Goal: Task Accomplishment & Management: Complete application form

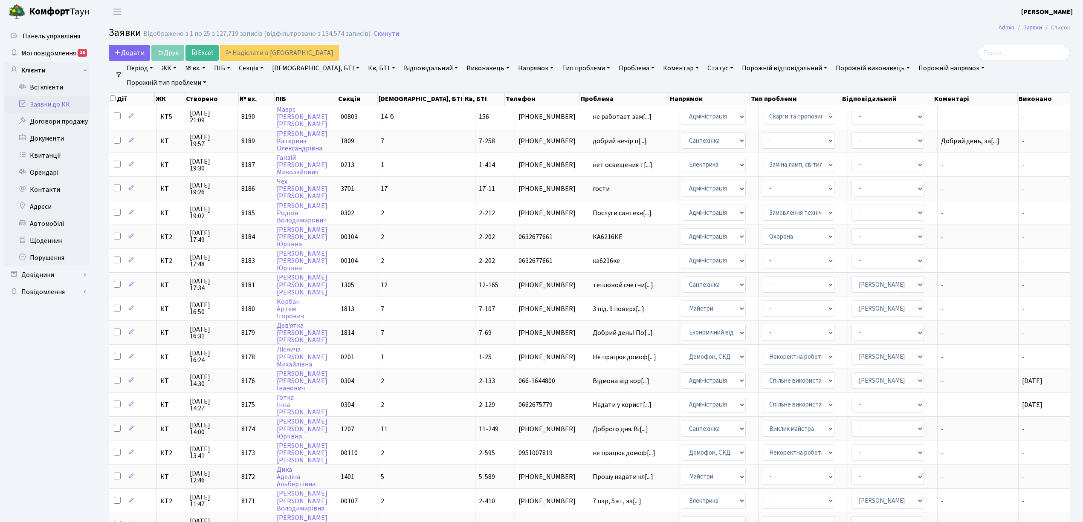
select select "25"
click at [373, 37] on link "Скинути" at bounding box center [386, 34] width 26 height 8
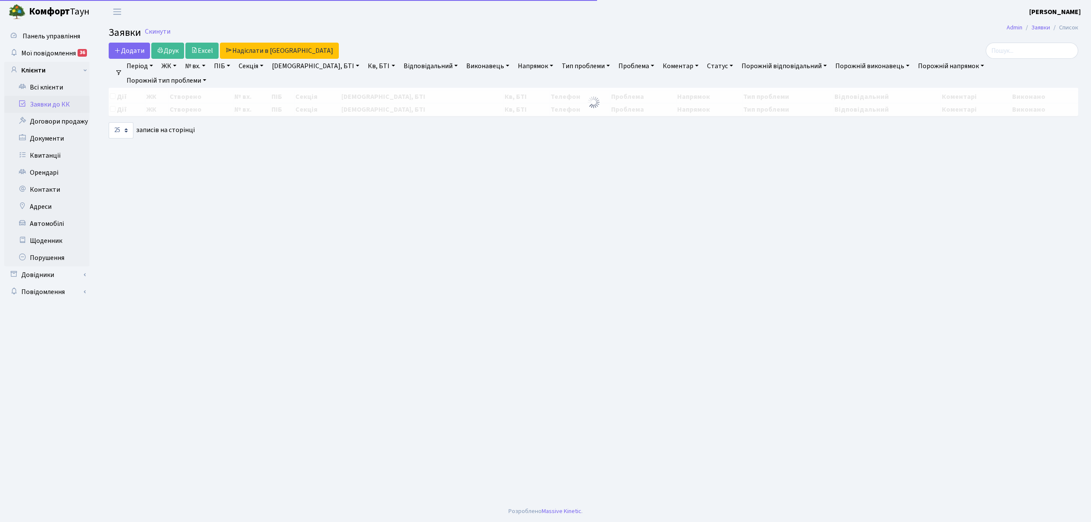
select select "25"
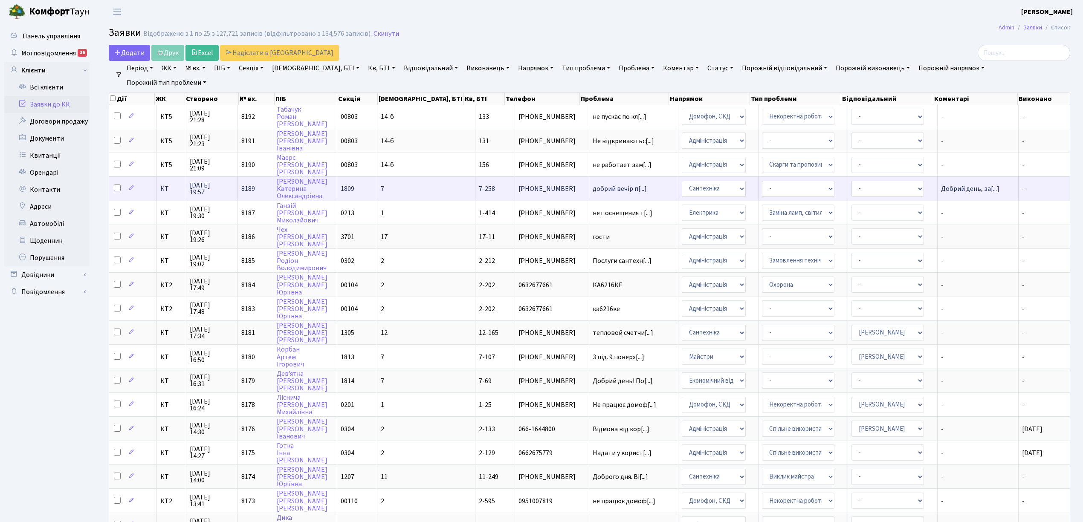
click at [1029, 188] on td "-" at bounding box center [1045, 189] width 52 height 24
click at [941, 188] on span "Добрий день, за[...]" at bounding box center [970, 188] width 58 height 9
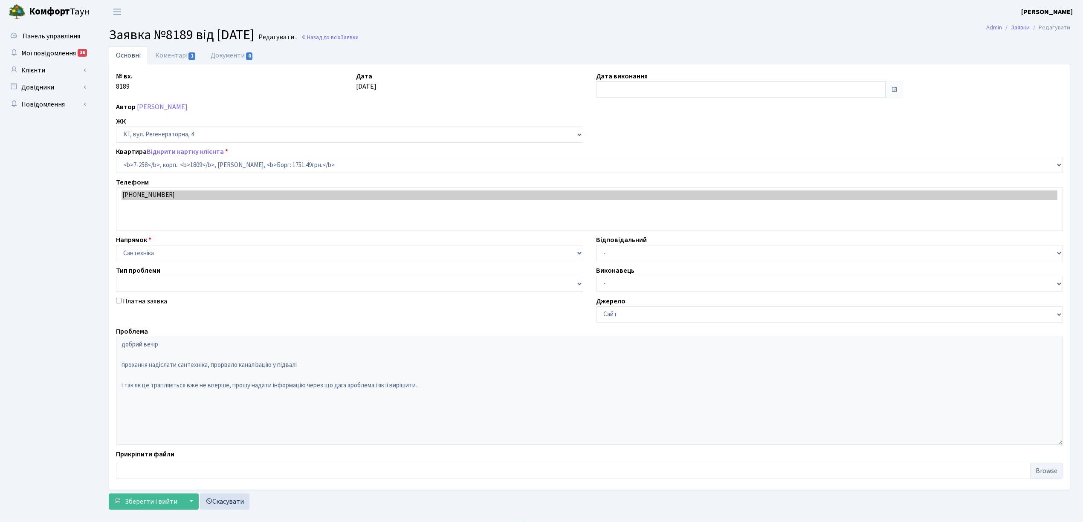
select select "4954"
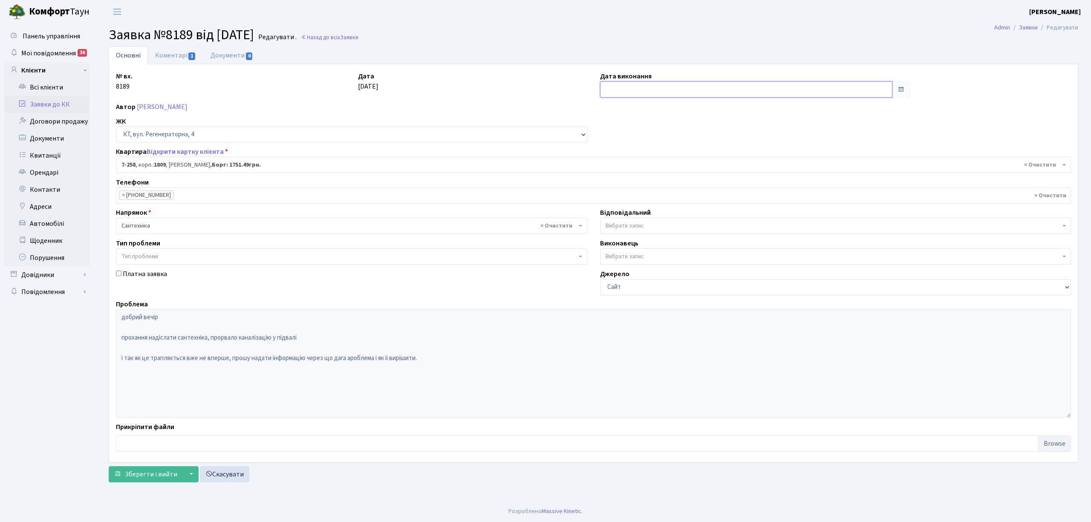
click at [669, 90] on input "text" at bounding box center [746, 89] width 292 height 16
click at [632, 89] on input "text" at bounding box center [746, 89] width 292 height 16
click at [640, 91] on input "text" at bounding box center [746, 89] width 292 height 16
click at [902, 91] on span at bounding box center [901, 89] width 7 height 7
click at [738, 89] on input "text" at bounding box center [746, 89] width 292 height 16
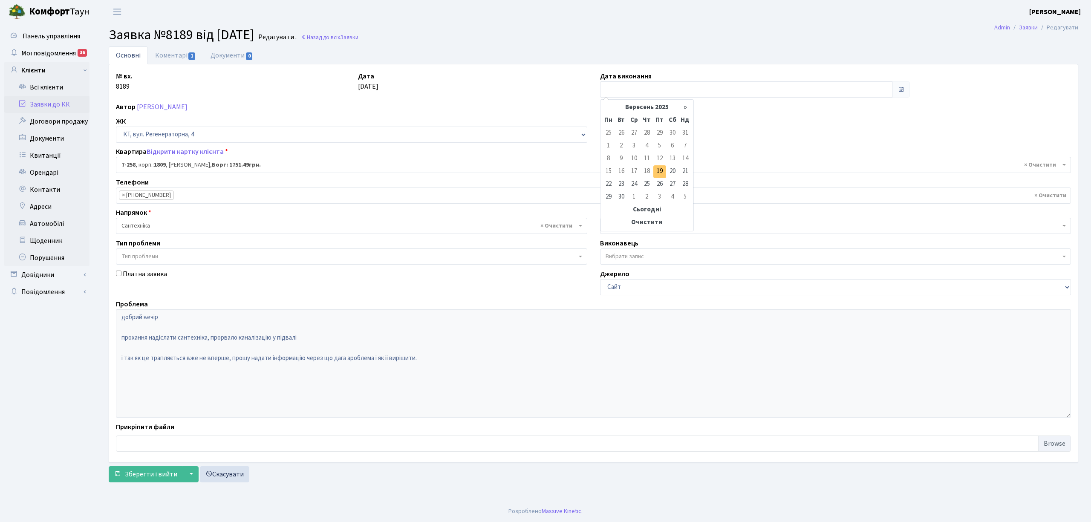
click at [662, 171] on td "19" at bounding box center [660, 171] width 13 height 13
type input "[DATE]"
click at [159, 476] on span "Зберегти і вийти" at bounding box center [151, 474] width 52 height 9
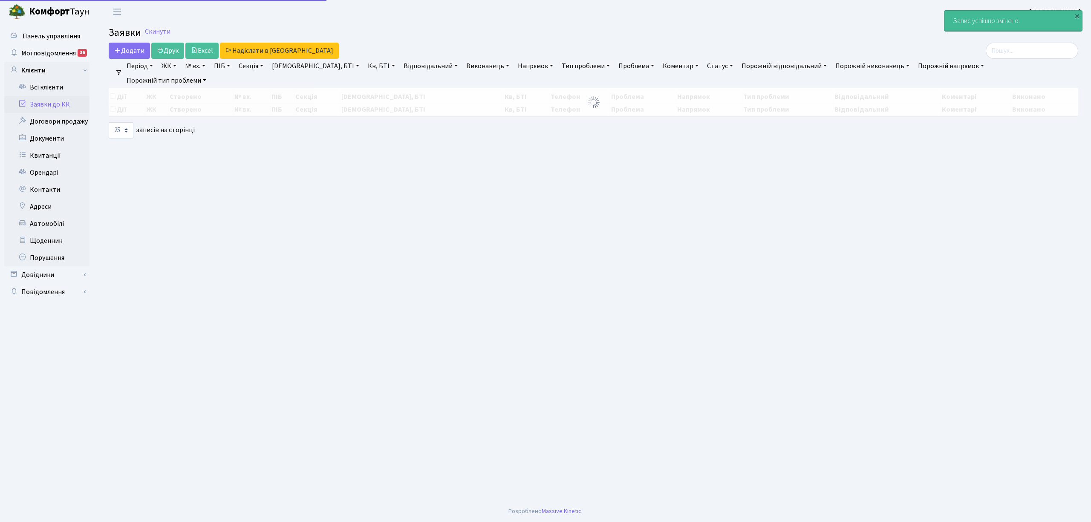
select select "25"
